Goal: Task Accomplishment & Management: Manage account settings

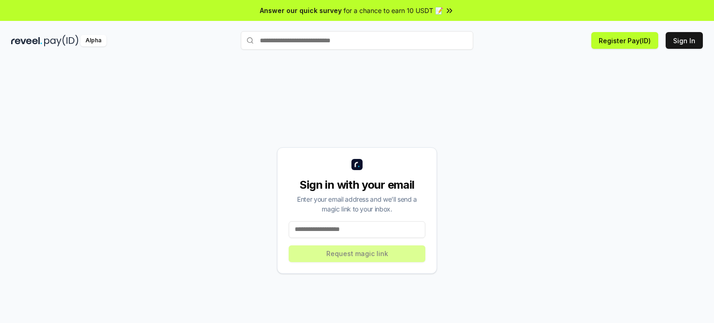
click at [351, 230] on input at bounding box center [357, 229] width 137 height 17
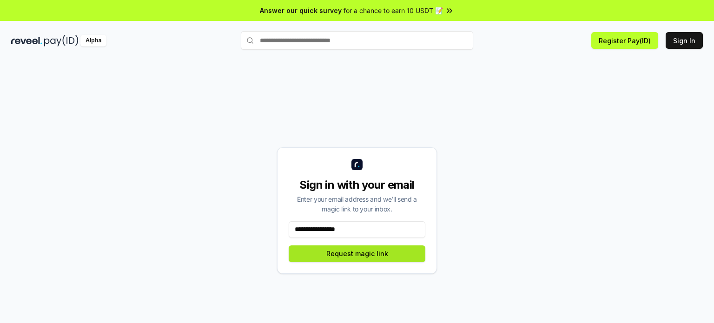
type input "**********"
click at [373, 255] on button "Request magic link" at bounding box center [357, 253] width 137 height 17
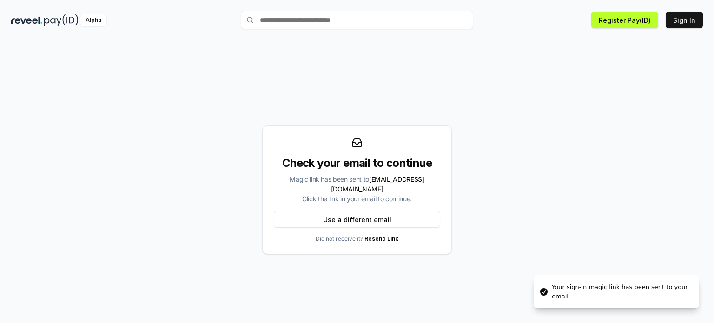
scroll to position [26, 0]
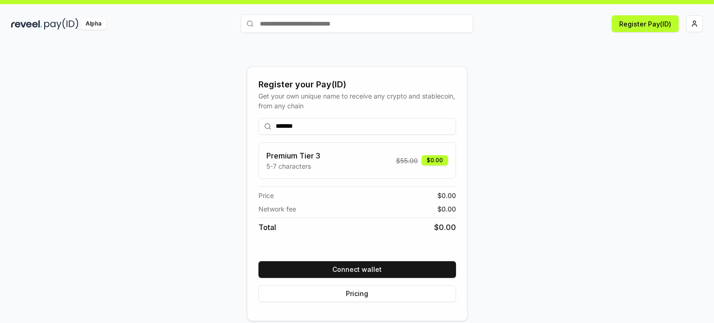
scroll to position [26, 0]
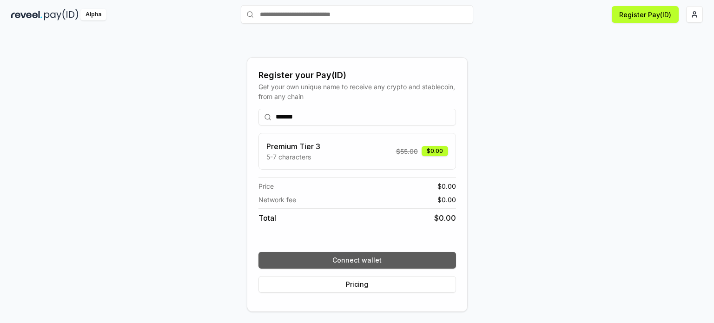
type input "*******"
click at [364, 261] on button "Connect wallet" at bounding box center [357, 260] width 198 height 17
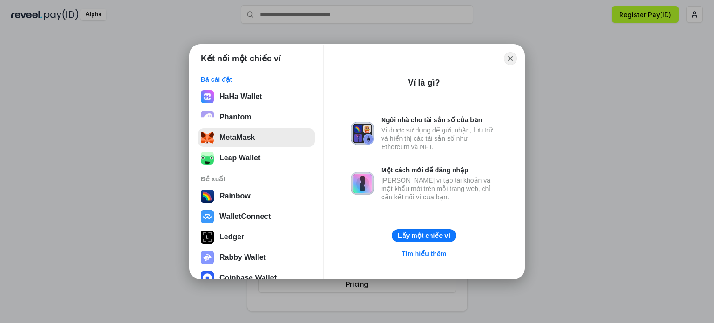
click at [244, 133] on button "MetaMask" at bounding box center [256, 137] width 117 height 19
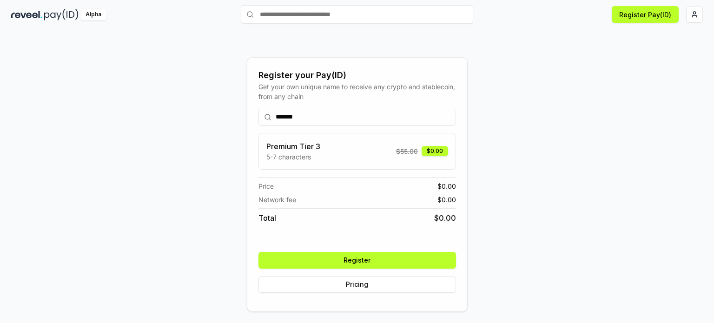
click at [366, 258] on button "Register" at bounding box center [357, 260] width 198 height 17
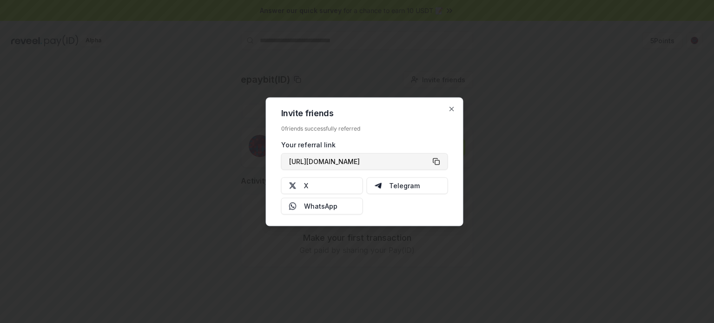
click at [435, 161] on button "[URL][DOMAIN_NAME]" at bounding box center [364, 161] width 167 height 17
click at [455, 111] on icon "button" at bounding box center [451, 108] width 7 height 7
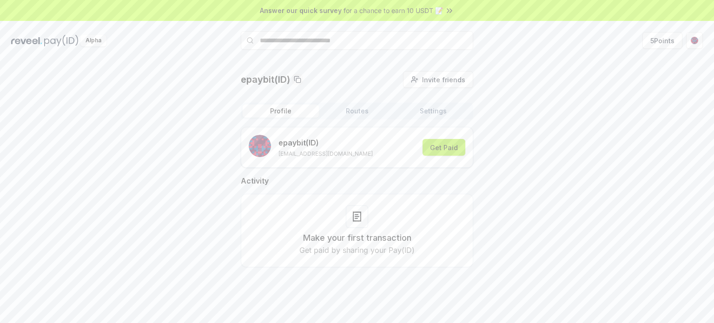
click at [449, 146] on button "Get Paid" at bounding box center [444, 147] width 43 height 17
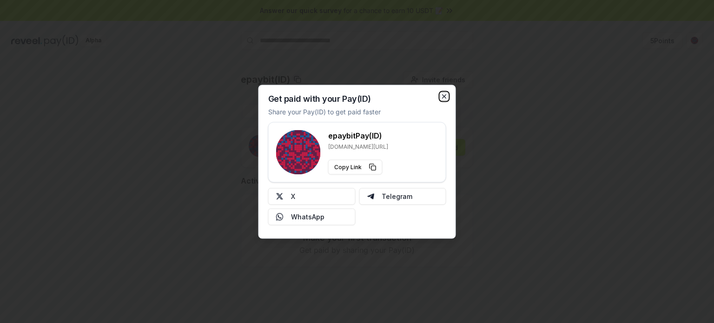
click at [446, 93] on icon "button" at bounding box center [444, 96] width 7 height 7
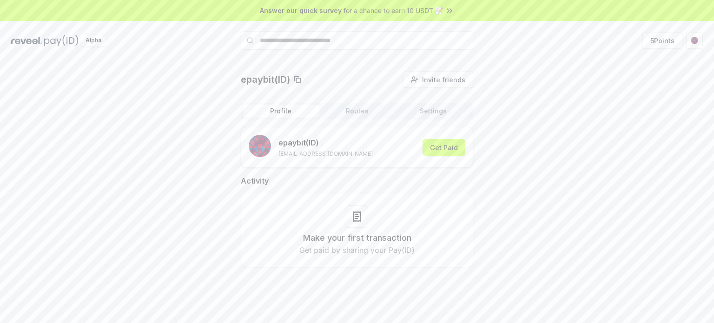
click at [411, 9] on span "for a chance to earn 10 USDT 📝" at bounding box center [393, 11] width 99 height 10
click at [660, 44] on button "5 Points" at bounding box center [663, 40] width 40 height 17
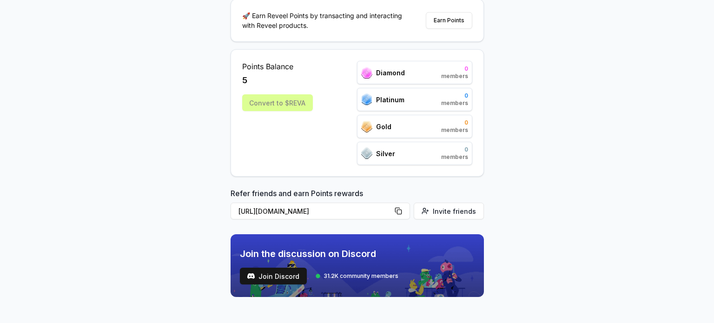
scroll to position [110, 0]
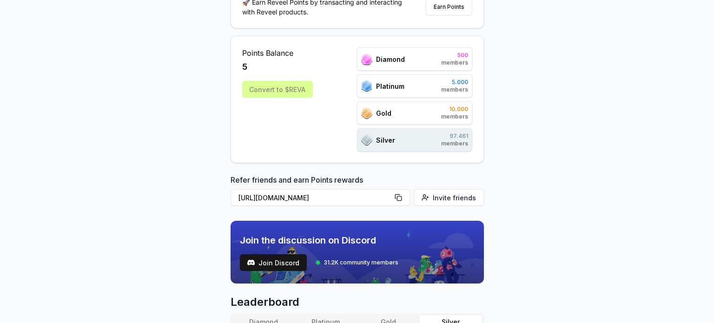
click at [404, 60] on span "Diamond" at bounding box center [390, 59] width 29 height 10
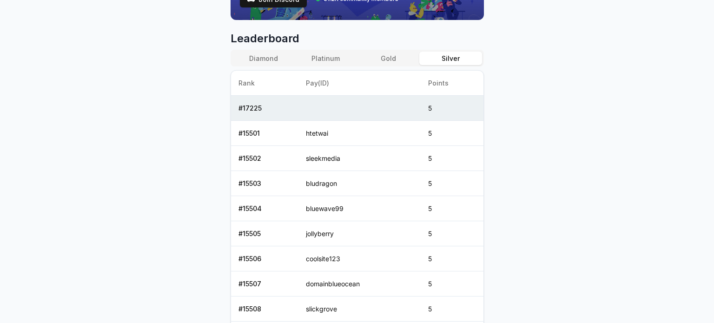
scroll to position [389, 0]
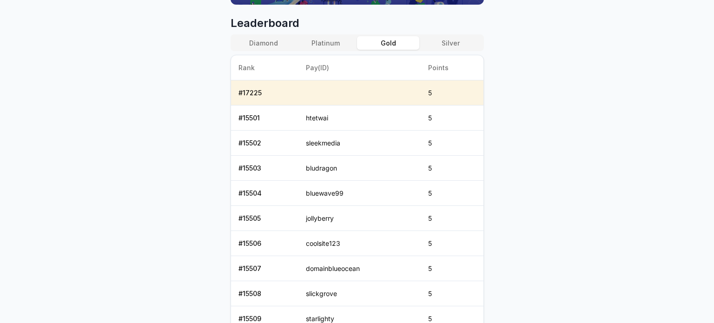
click at [398, 42] on button "Gold" at bounding box center [388, 42] width 62 height 13
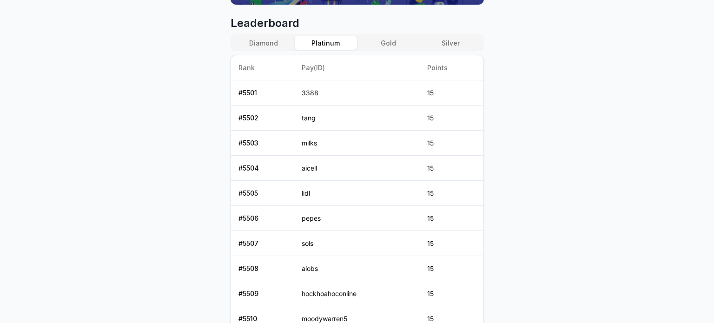
click at [333, 45] on button "Platinum" at bounding box center [326, 42] width 62 height 13
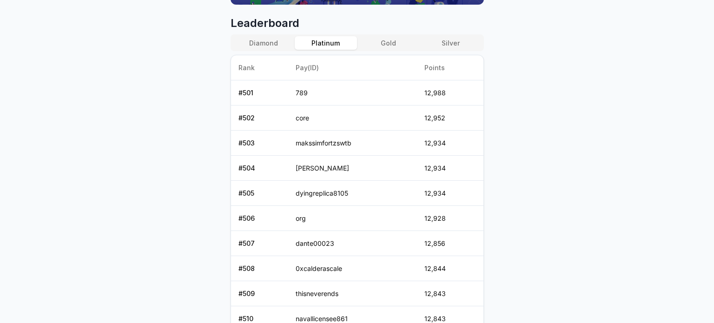
click at [280, 46] on button "Diamond" at bounding box center [263, 42] width 62 height 13
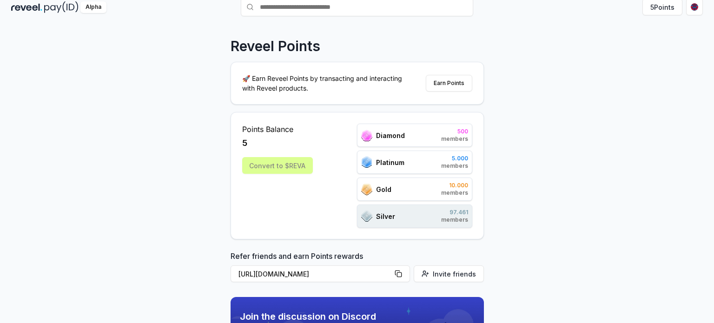
scroll to position [0, 0]
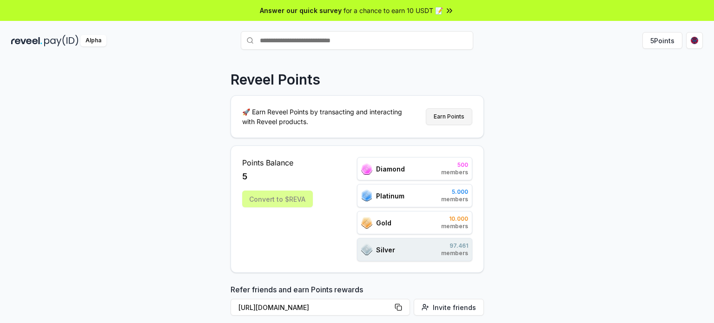
click at [465, 113] on button "Earn Points" at bounding box center [449, 116] width 46 height 17
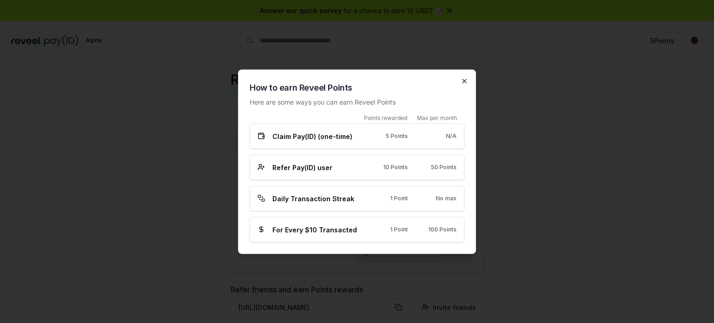
click at [466, 83] on icon "button" at bounding box center [465, 81] width 4 height 4
